Goal: Task Accomplishment & Management: Use online tool/utility

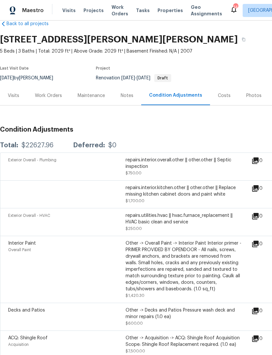
scroll to position [13, 0]
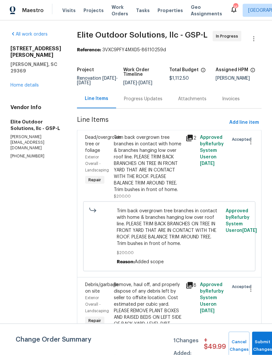
scroll to position [2, 0]
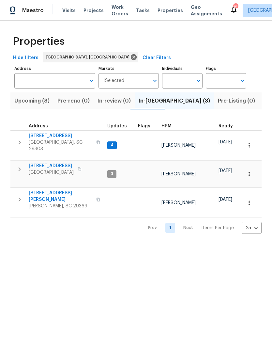
click at [48, 190] on span "[STREET_ADDRESS][PERSON_NAME]" at bounding box center [61, 196] width 64 height 13
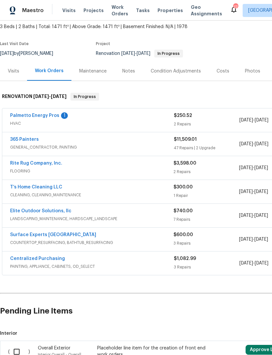
scroll to position [38, 0]
click at [32, 210] on link "Elite Outdoor Solutions, llc" at bounding box center [40, 210] width 61 height 5
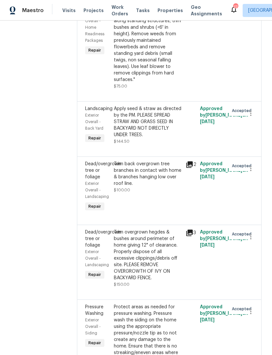
scroll to position [275, 0]
click at [131, 304] on div "Protect areas as needed for pressure washing. Pressure wash the siding on the h…" at bounding box center [148, 343] width 68 height 78
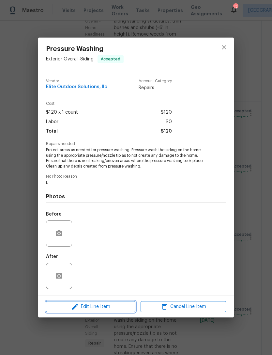
click at [107, 305] on span "Edit Line Item" at bounding box center [91, 307] width 86 height 8
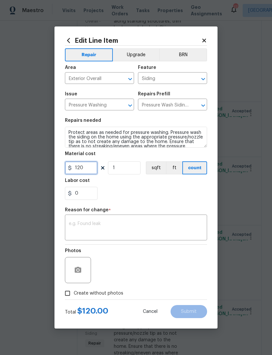
click at [89, 164] on input "120" at bounding box center [81, 167] width 33 height 13
click at [91, 169] on input "120" at bounding box center [81, 167] width 33 height 13
type input "350"
click at [149, 197] on div "0" at bounding box center [136, 193] width 142 height 13
click at [113, 227] on textarea at bounding box center [136, 228] width 135 height 14
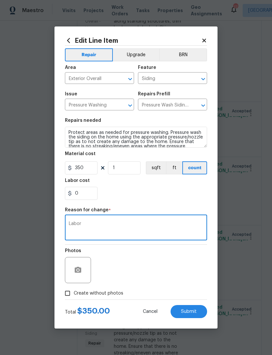
type textarea "Labor"
click at [161, 193] on div "0" at bounding box center [136, 193] width 142 height 13
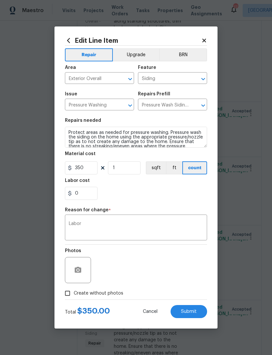
click at [189, 311] on span "Submit" at bounding box center [189, 311] width 16 height 5
type input "120"
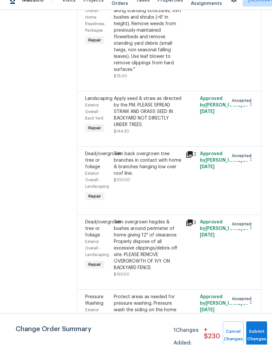
scroll to position [0, 0]
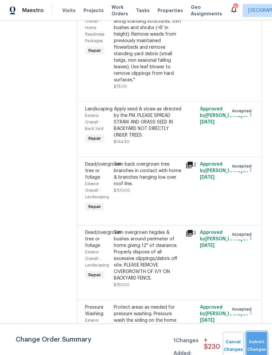
click at [255, 338] on button "Submit Changes" at bounding box center [257, 346] width 21 height 28
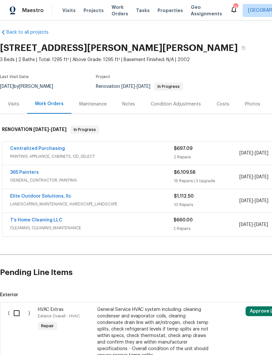
scroll to position [4, 0]
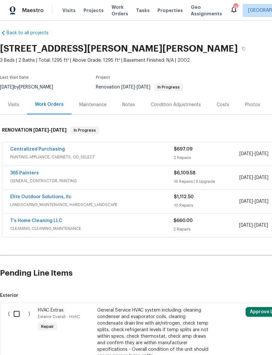
click at [59, 195] on link "Elite Outdoor Solutions, llc" at bounding box center [40, 197] width 61 height 5
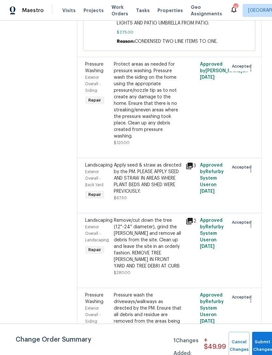
scroll to position [387, 0]
click at [120, 86] on div "Protect areas as needed for pressure washing. Pressure wash the siding on the h…" at bounding box center [148, 100] width 68 height 78
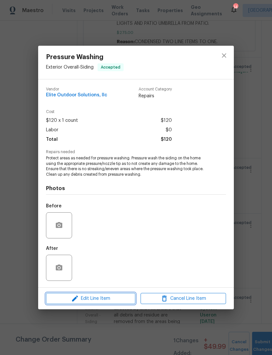
click at [102, 300] on span "Edit Line Item" at bounding box center [91, 299] width 86 height 8
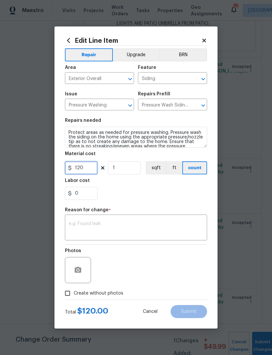
click at [90, 170] on input "120" at bounding box center [81, 167] width 33 height 13
click at [149, 204] on div "Repair Upgrade BRN Area Exterior Overall ​ Feature Siding ​ Issue Pressure Wash…" at bounding box center [136, 173] width 142 height 254
click at [90, 166] on input "105" at bounding box center [81, 167] width 33 height 13
type input "225"
click at [174, 198] on div "0" at bounding box center [136, 193] width 142 height 13
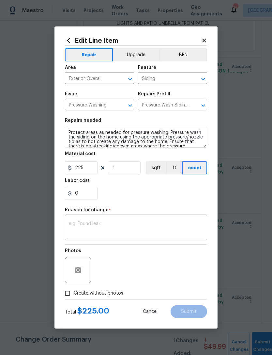
click at [189, 269] on div "Photos" at bounding box center [136, 266] width 142 height 42
click at [109, 226] on textarea at bounding box center [136, 228] width 135 height 14
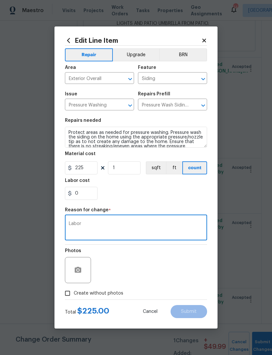
type textarea "Labor"
click at [180, 194] on div "0" at bounding box center [136, 193] width 142 height 13
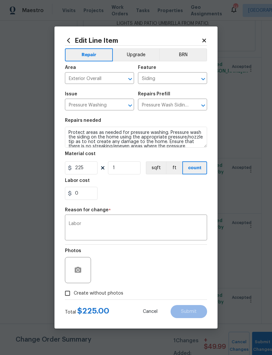
click at [185, 266] on div "Photos" at bounding box center [136, 266] width 142 height 42
click at [110, 231] on textarea "Labor" at bounding box center [136, 228] width 135 height 14
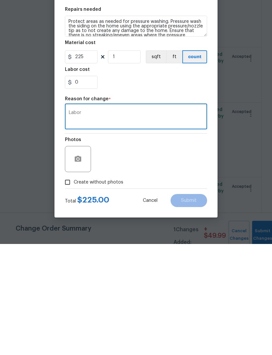
click at [67, 287] on input "Create without photos" at bounding box center [67, 293] width 12 height 12
checkbox input "true"
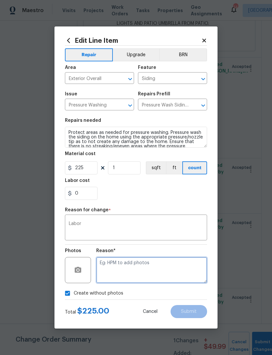
click at [169, 267] on textarea at bounding box center [151, 270] width 111 height 26
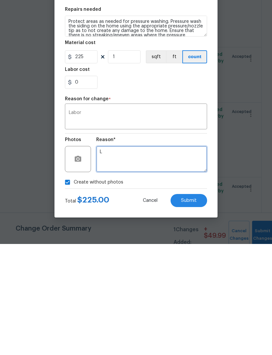
type textarea "L"
click at [192, 309] on span "Submit" at bounding box center [189, 311] width 16 height 5
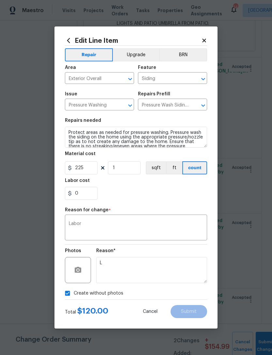
type input "120"
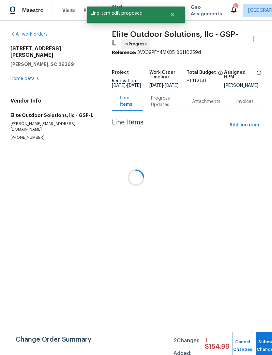
scroll to position [0, 0]
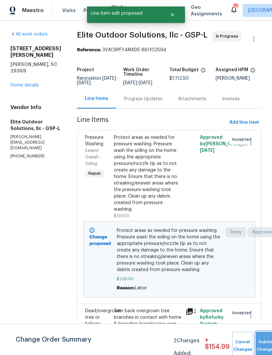
click at [264, 341] on button "Submit Changes" at bounding box center [266, 346] width 21 height 28
